Goal: Information Seeking & Learning: Learn about a topic

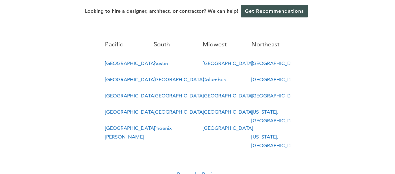
scroll to position [369, 0]
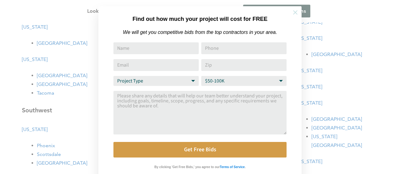
click at [297, 16] on button at bounding box center [295, 13] width 22 height 22
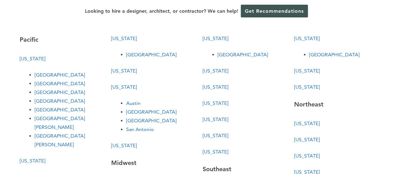
scroll to position [36, 0]
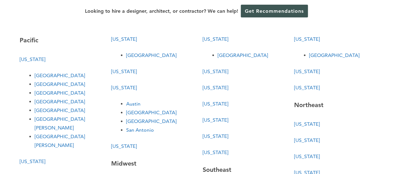
click at [303, 72] on link "[US_STATE]" at bounding box center [307, 72] width 26 height 6
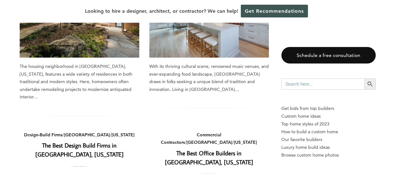
scroll to position [426, 0]
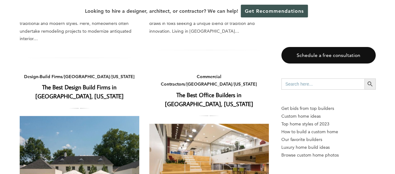
click at [241, 124] on img at bounding box center [209, 166] width 120 height 85
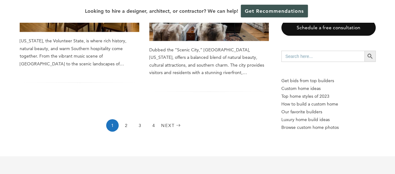
scroll to position [983, 0]
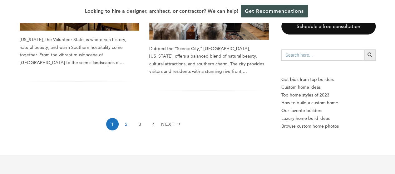
click at [127, 118] on link "2" at bounding box center [126, 124] width 12 height 12
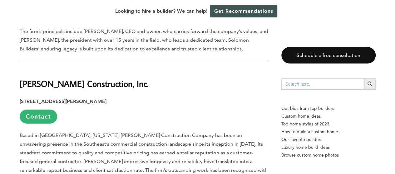
scroll to position [1009, 0]
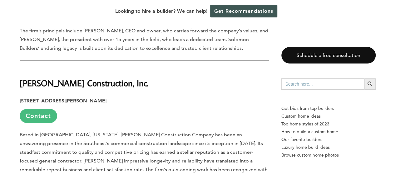
click at [35, 109] on link "Contact" at bounding box center [38, 116] width 37 height 14
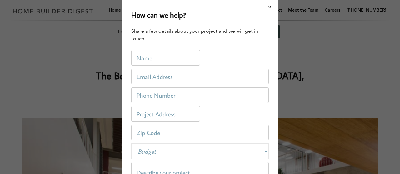
click at [266, 8] on button "Close modal" at bounding box center [269, 7] width 17 height 13
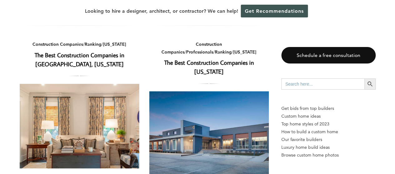
scroll to position [250, 0]
click at [118, 95] on img at bounding box center [80, 126] width 120 height 85
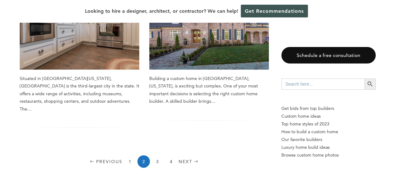
scroll to position [952, 0]
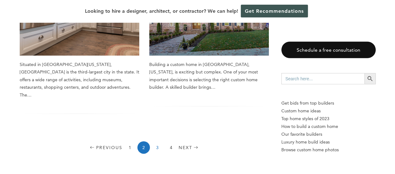
click at [159, 142] on link "3" at bounding box center [157, 148] width 12 height 12
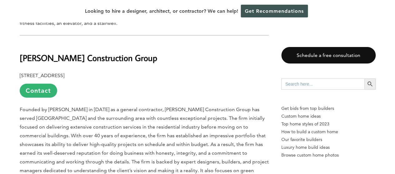
scroll to position [785, 0]
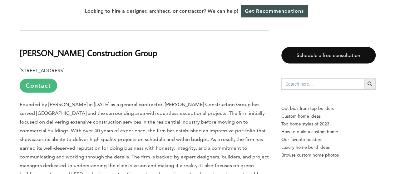
click at [36, 79] on link "Contact" at bounding box center [38, 86] width 37 height 14
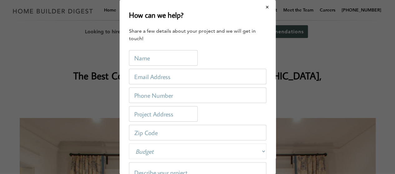
scroll to position [0, 0]
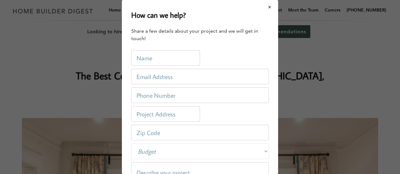
click at [263, 6] on button "Close modal" at bounding box center [269, 7] width 17 height 13
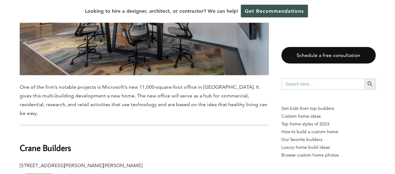
scroll to position [1764, 0]
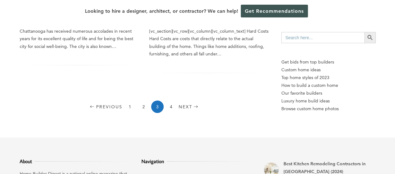
scroll to position [973, 0]
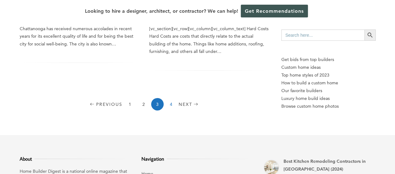
click at [169, 98] on link "4" at bounding box center [171, 104] width 12 height 12
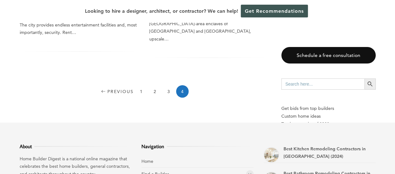
scroll to position [806, 0]
